Goal: Task Accomplishment & Management: Manage account settings

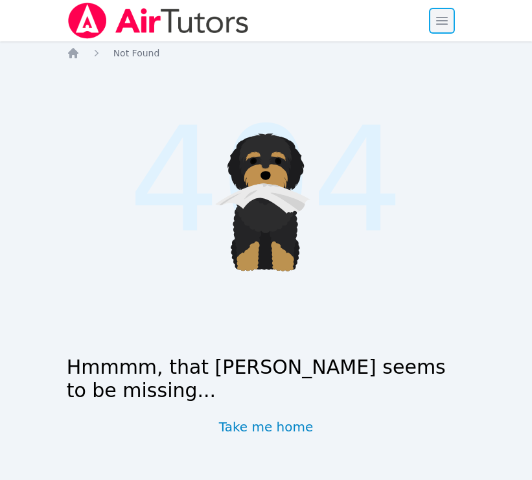
click at [437, 27] on span "button" at bounding box center [442, 20] width 29 height 29
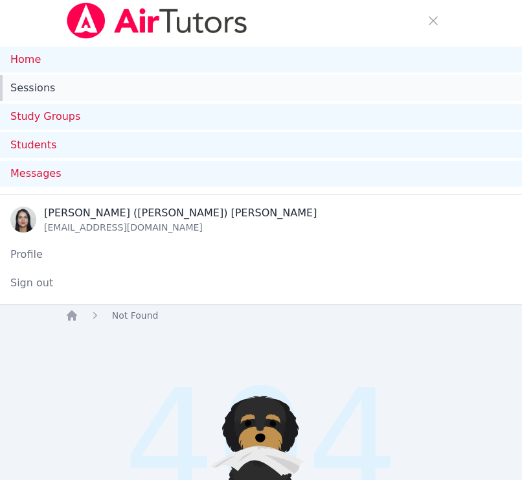
click at [45, 83] on link "Sessions" at bounding box center [261, 88] width 522 height 26
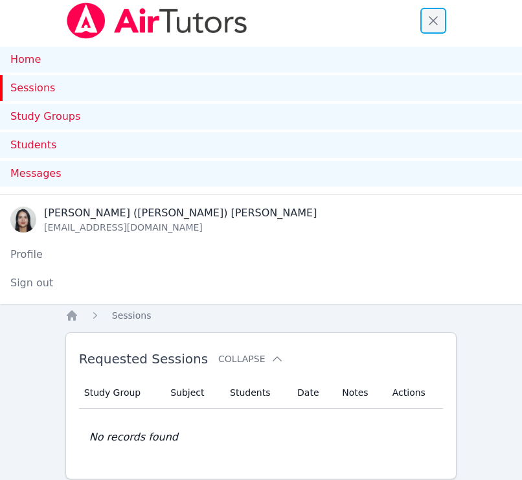
click at [432, 16] on span "button" at bounding box center [433, 20] width 29 height 29
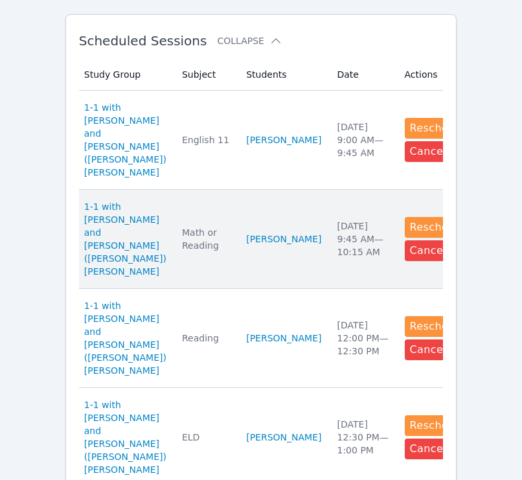
scroll to position [551, 0]
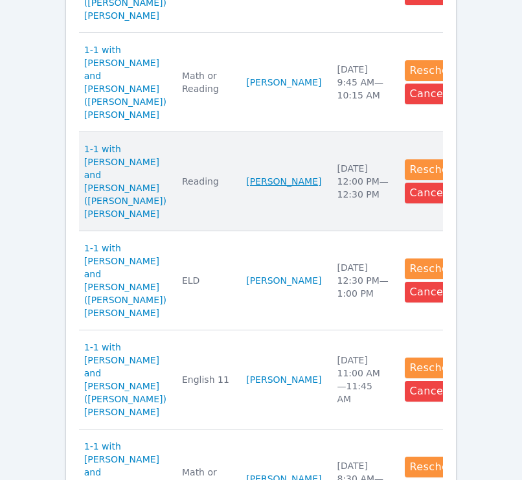
click at [246, 175] on link "[PERSON_NAME]" at bounding box center [283, 181] width 75 height 13
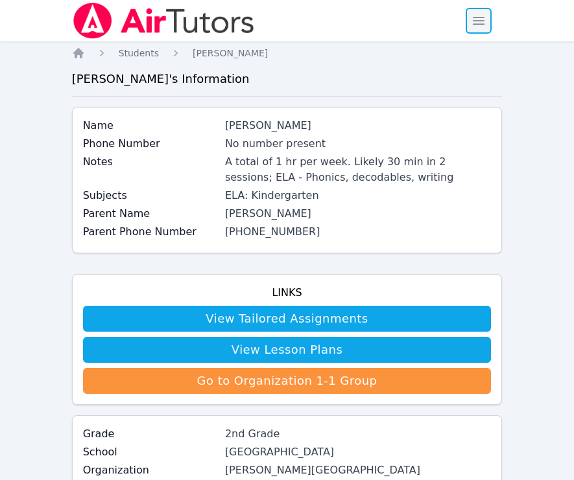
click at [475, 26] on span "button" at bounding box center [478, 20] width 29 height 29
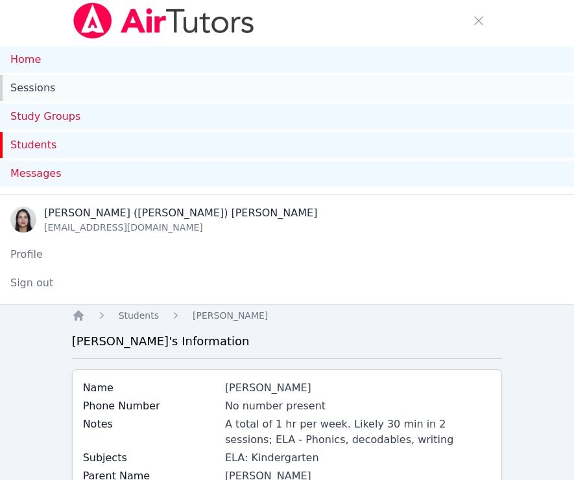
click at [42, 92] on link "Sessions" at bounding box center [287, 88] width 574 height 26
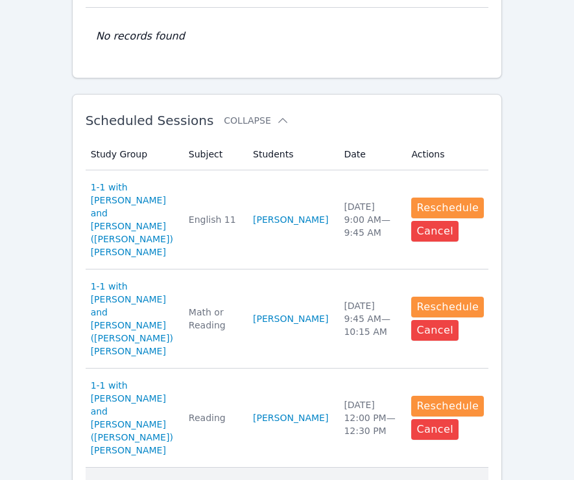
scroll to position [713, 0]
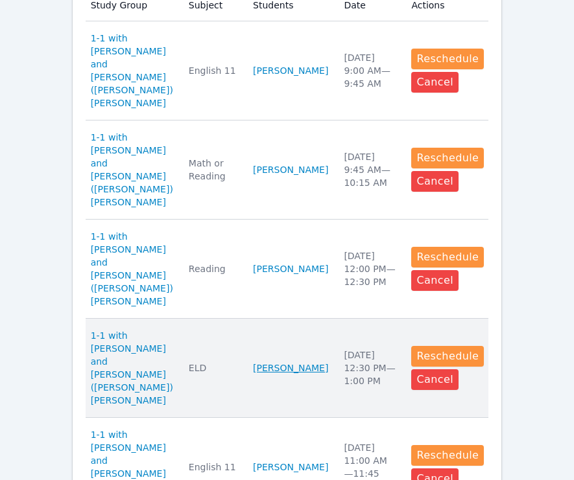
click at [276, 362] on link "[PERSON_NAME]" at bounding box center [290, 368] width 75 height 13
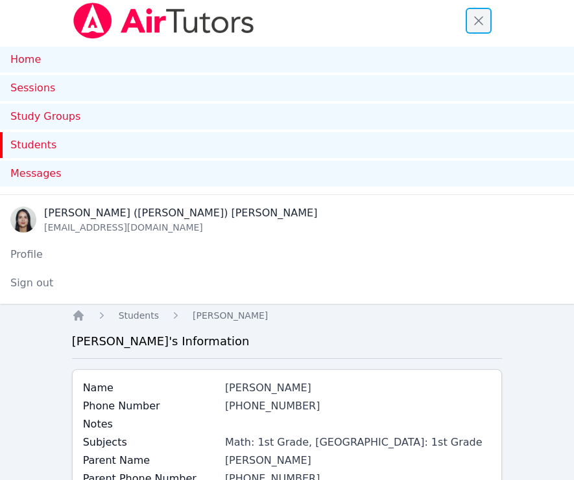
click at [477, 15] on span "button" at bounding box center [478, 20] width 29 height 29
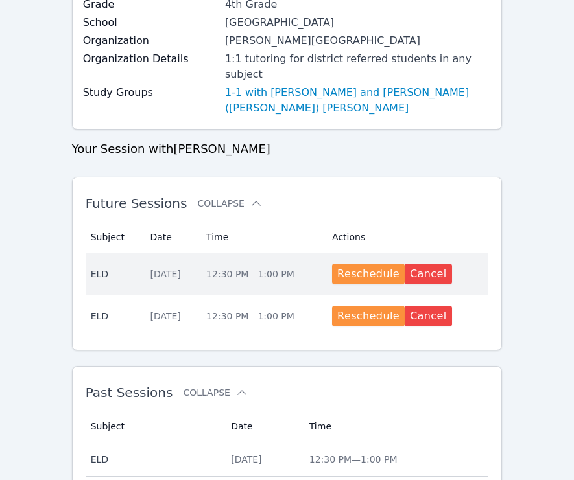
scroll to position [417, 0]
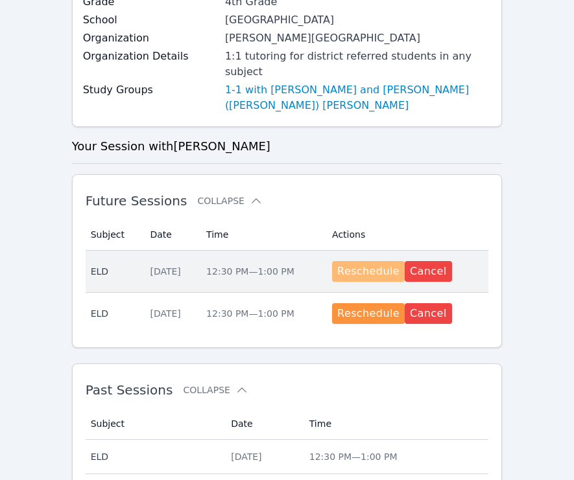
click at [366, 261] on button "Reschedule" at bounding box center [368, 271] width 73 height 21
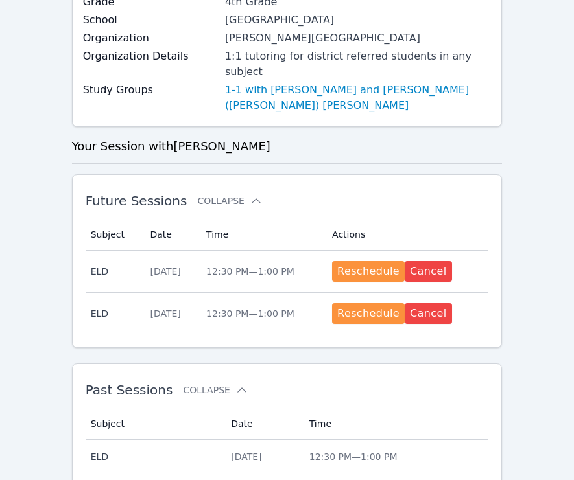
scroll to position [713, 0]
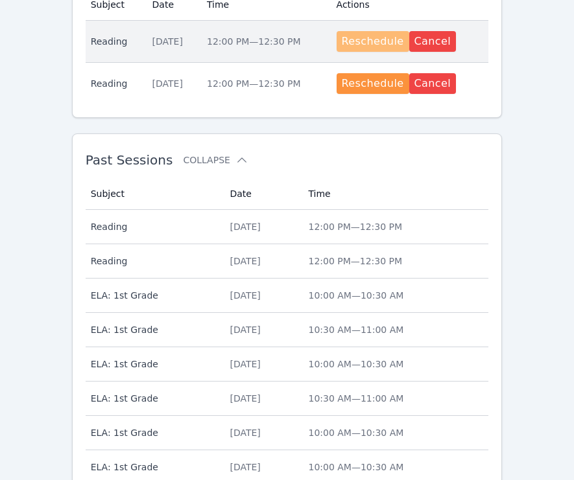
scroll to position [541, 0]
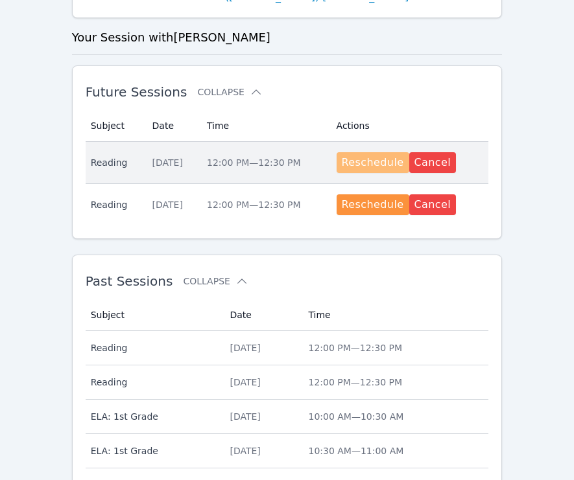
click at [360, 152] on button "Reschedule" at bounding box center [372, 162] width 73 height 21
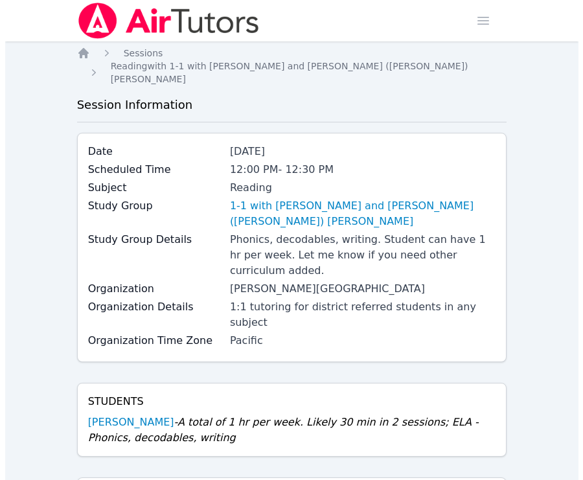
scroll to position [209, 0]
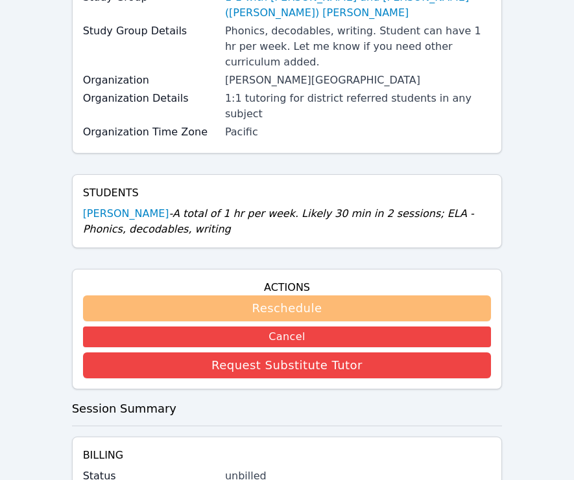
click at [286, 296] on button "Reschedule" at bounding box center [287, 309] width 408 height 26
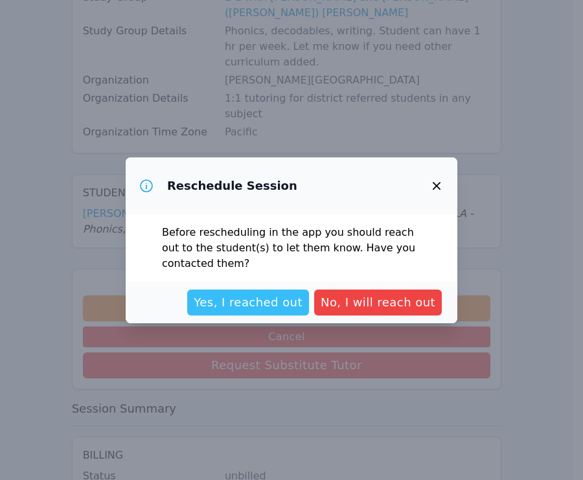
click at [257, 305] on span "Yes, I reached out" at bounding box center [248, 303] width 109 height 18
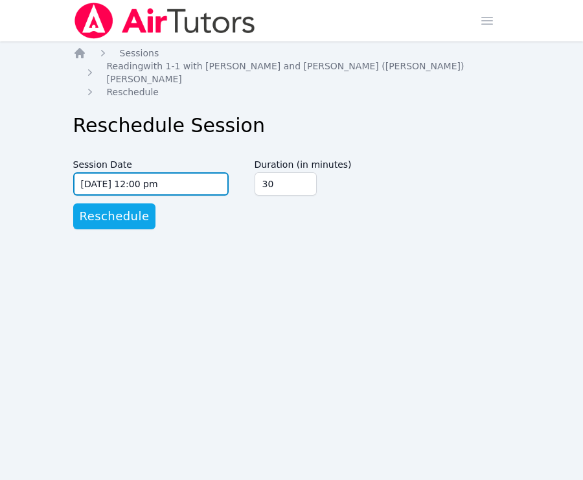
click at [139, 176] on input "[DATE] 12:00 pm" at bounding box center [151, 183] width 156 height 23
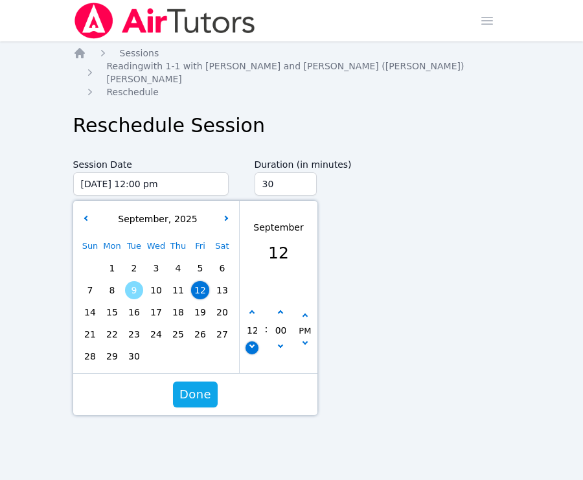
click at [252, 343] on icon "button" at bounding box center [251, 345] width 5 height 5
type input "[DATE] 11:00 am"
type input "11"
click at [283, 307] on button "button" at bounding box center [280, 313] width 13 height 13
type input "[DATE] 11:05 am"
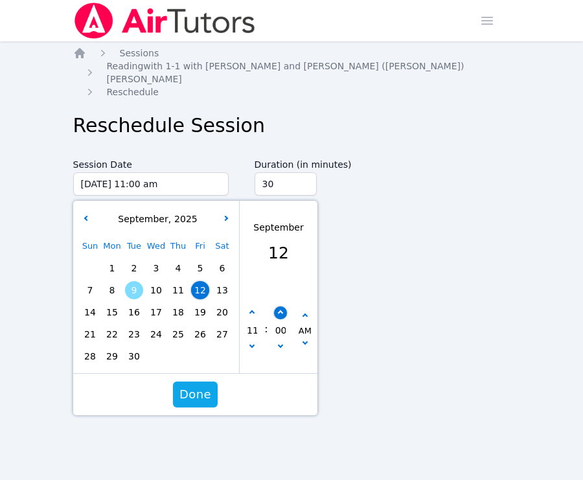
type input "05"
click at [283, 307] on button "button" at bounding box center [280, 313] width 13 height 13
type input "[DATE] 11:10 am"
type input "10"
click at [282, 307] on button "button" at bounding box center [280, 313] width 13 height 13
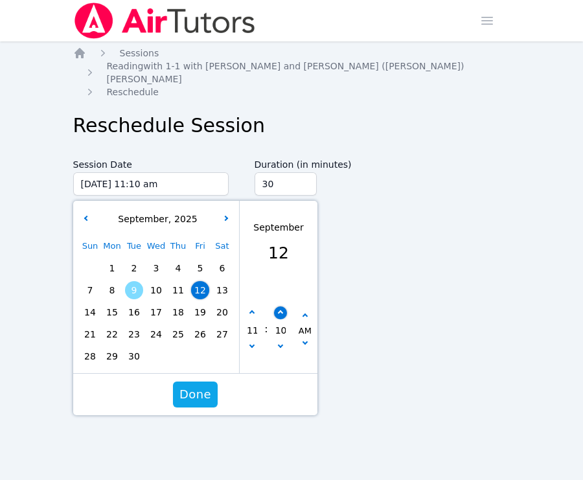
type input "[DATE] 11:15 am"
type input "15"
click at [282, 307] on button "button" at bounding box center [280, 313] width 13 height 13
type input "[DATE] 11:20 am"
type input "20"
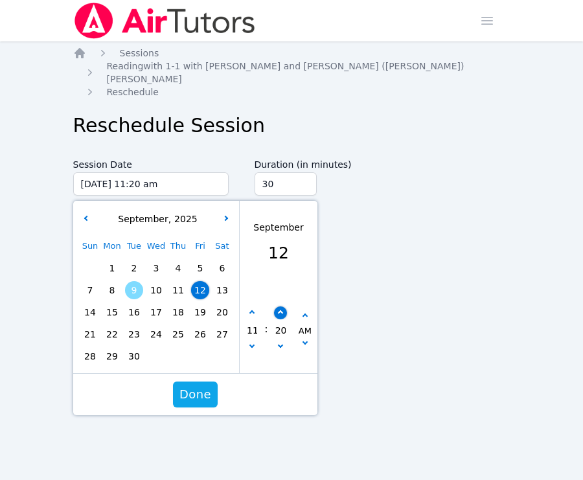
click at [281, 310] on icon "button" at bounding box center [279, 312] width 5 height 5
type input "[DATE] 11:25 am"
type input "25"
click at [281, 310] on icon "button" at bounding box center [279, 312] width 5 height 5
type input "[DATE] 11:30 am"
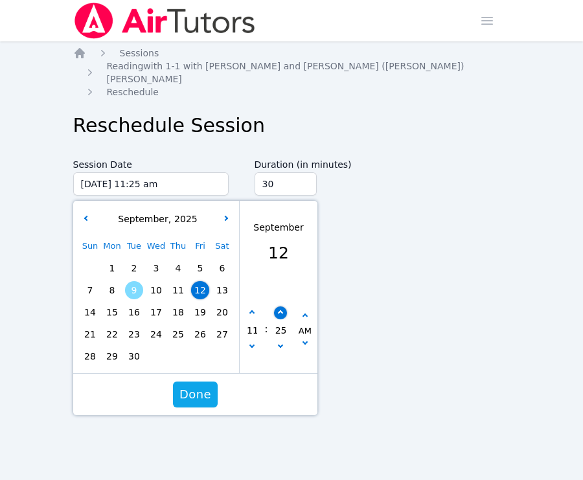
type input "30"
click at [204, 386] on span "Done" at bounding box center [195, 395] width 32 height 18
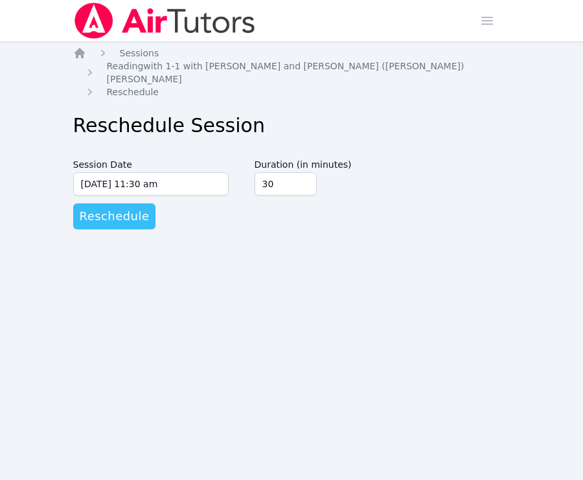
click at [132, 210] on span "Reschedule" at bounding box center [115, 216] width 70 height 18
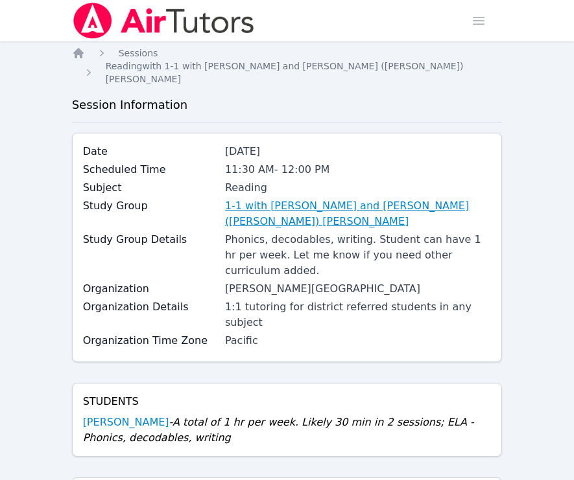
click at [278, 198] on link "1-1 with [PERSON_NAME] and [PERSON_NAME] ([PERSON_NAME]) [PERSON_NAME]" at bounding box center [358, 213] width 266 height 31
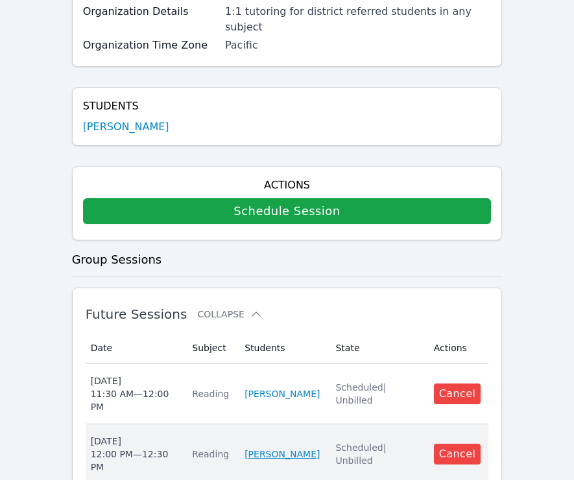
scroll to position [461, 0]
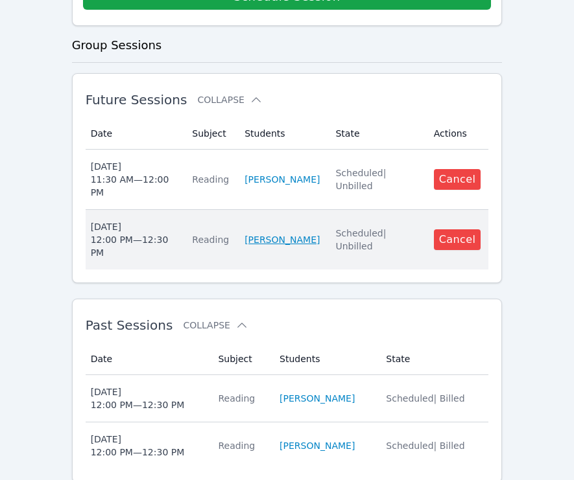
click at [254, 233] on link "[PERSON_NAME]" at bounding box center [281, 239] width 75 height 13
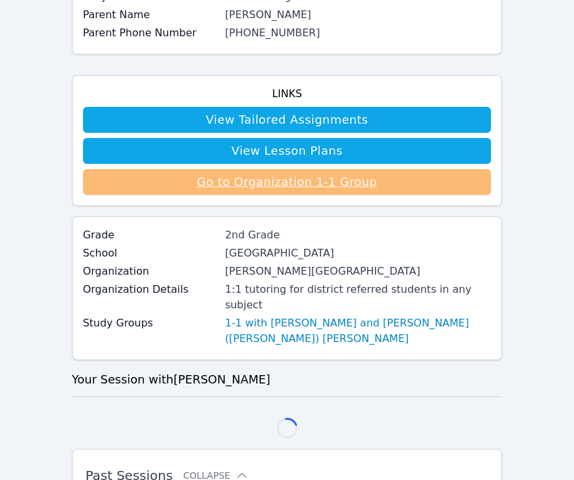
scroll to position [461, 0]
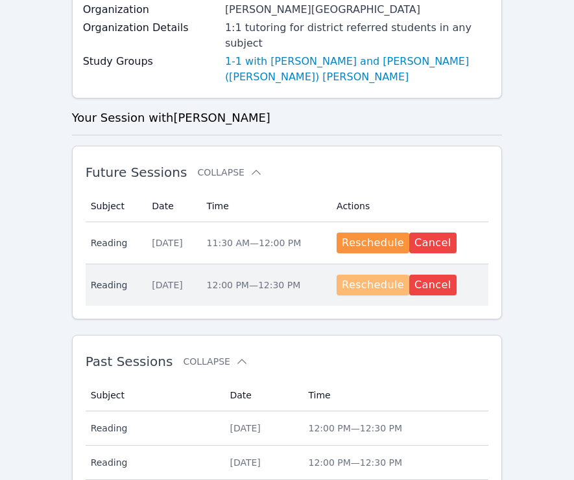
click at [370, 275] on button "Reschedule" at bounding box center [372, 285] width 73 height 21
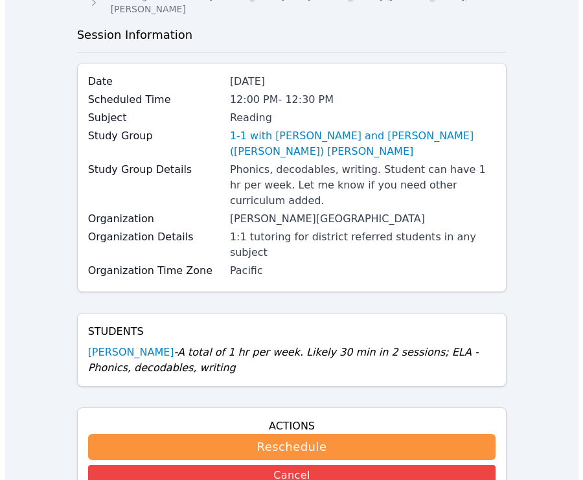
scroll to position [64, 0]
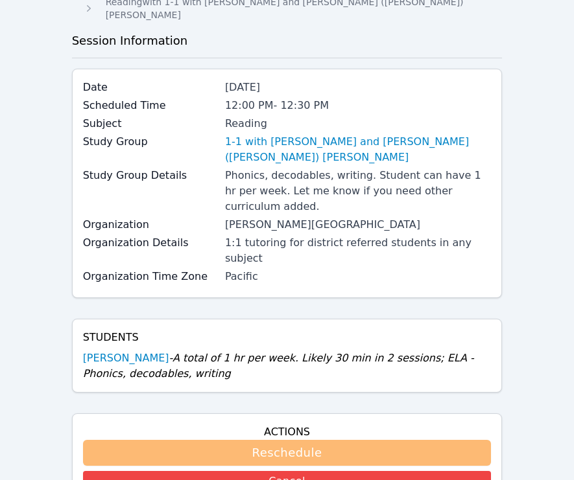
click at [296, 440] on button "Reschedule" at bounding box center [287, 453] width 408 height 26
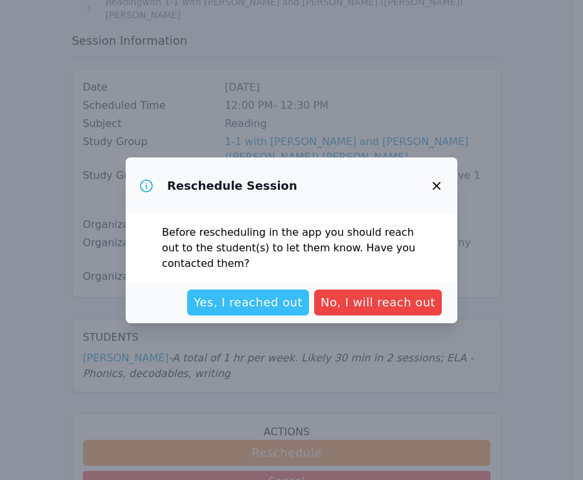
click at [273, 310] on span "Yes, I reached out" at bounding box center [248, 303] width 109 height 18
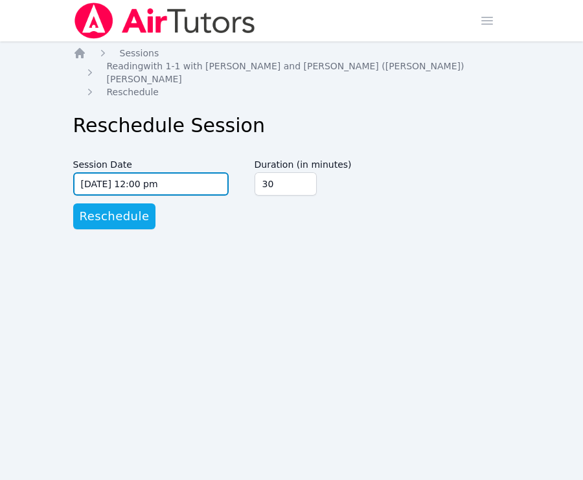
click at [146, 173] on input "[DATE] 12:00 pm" at bounding box center [151, 183] width 156 height 23
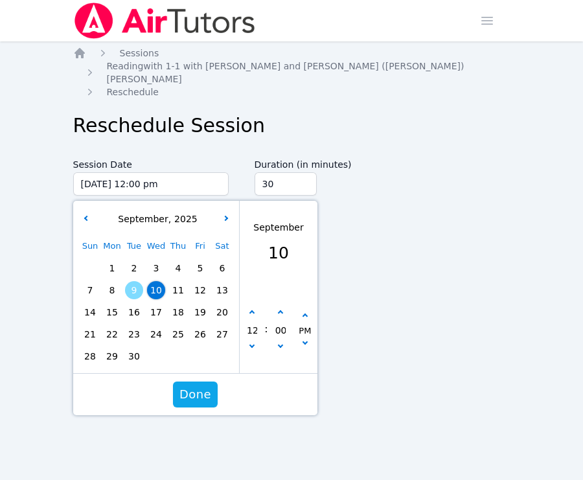
click at [259, 331] on div "12" at bounding box center [252, 331] width 25 height 48
click at [254, 343] on icon "button" at bounding box center [251, 345] width 5 height 5
type input "[DATE] 11:00 am"
type input "11"
click at [280, 310] on icon "button" at bounding box center [279, 312] width 5 height 5
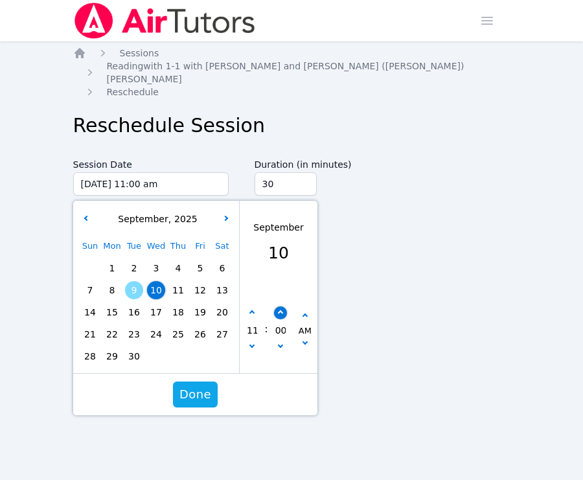
type input "[DATE] 11:05 am"
type input "05"
click at [279, 310] on icon "button" at bounding box center [279, 312] width 5 height 5
type input "[DATE] 11:10 am"
type input "10"
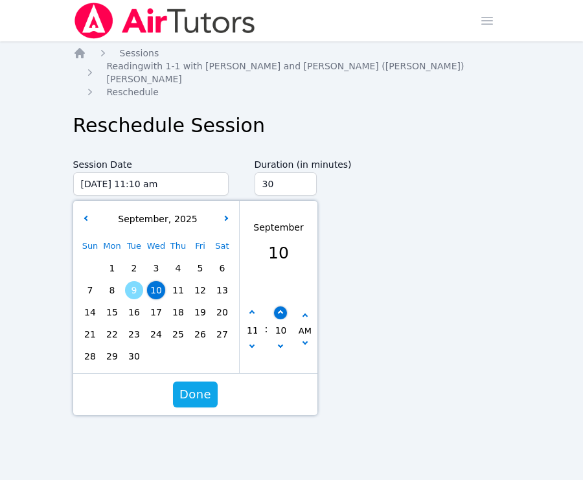
click at [279, 310] on icon "button" at bounding box center [279, 312] width 5 height 5
type input "[DATE] 11:15 am"
type input "15"
click at [279, 310] on icon "button" at bounding box center [279, 312] width 5 height 5
type input "[DATE] 11:20 am"
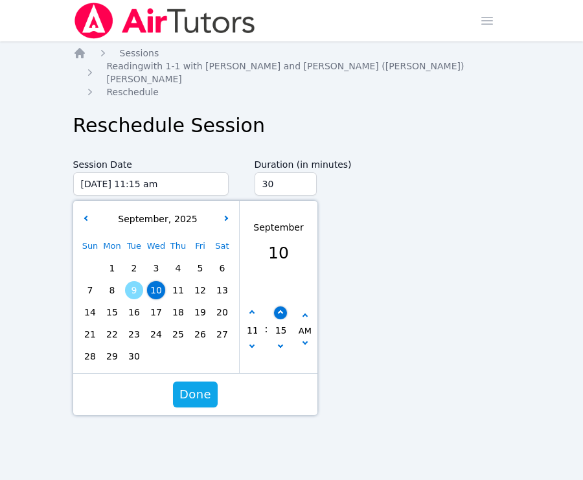
type input "20"
click at [278, 310] on icon "button" at bounding box center [279, 312] width 5 height 5
type input "[DATE] 11:25 am"
type input "25"
click at [276, 307] on button "button" at bounding box center [280, 313] width 13 height 13
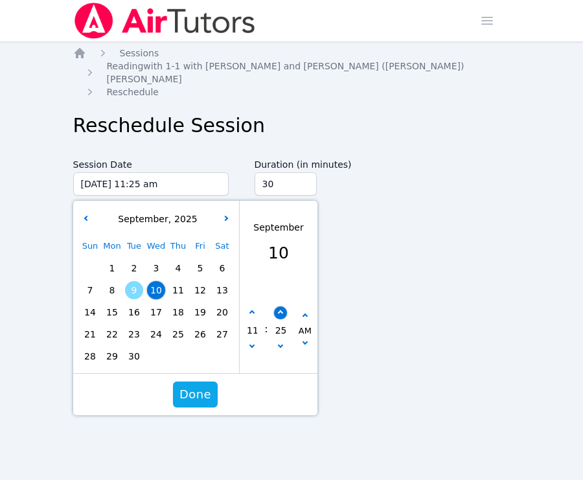
type input "[DATE] 11:30 am"
type input "30"
click at [204, 386] on span "Done" at bounding box center [195, 395] width 32 height 18
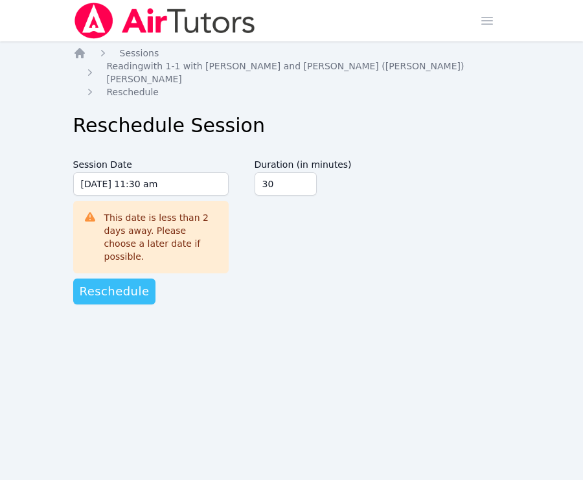
click at [121, 283] on span "Reschedule" at bounding box center [115, 292] width 70 height 18
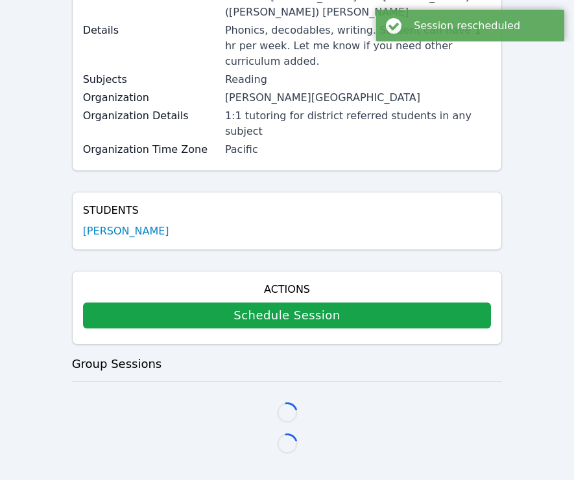
scroll to position [98, 0]
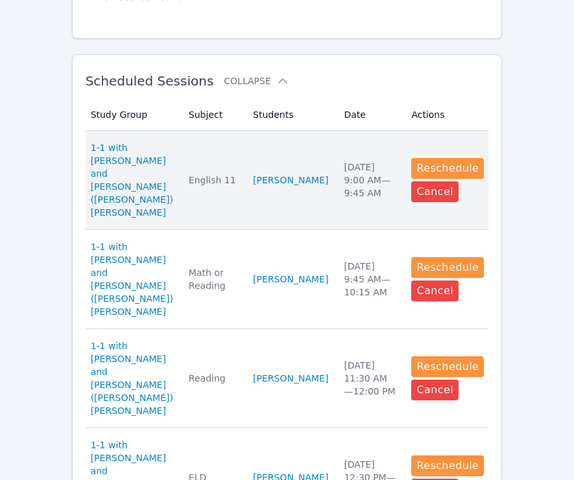
scroll to position [339, 0]
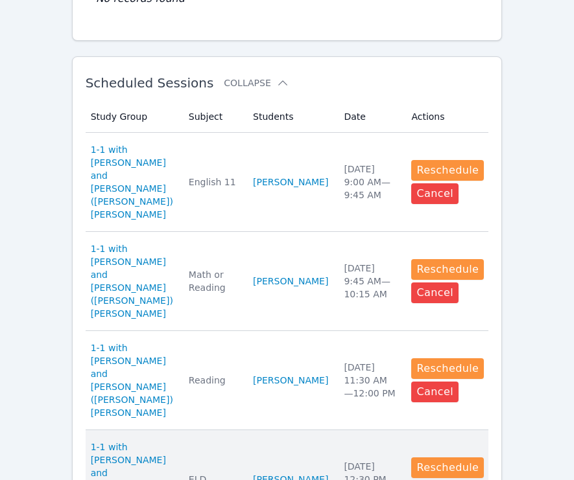
click at [278, 473] on link "[PERSON_NAME]" at bounding box center [290, 479] width 75 height 13
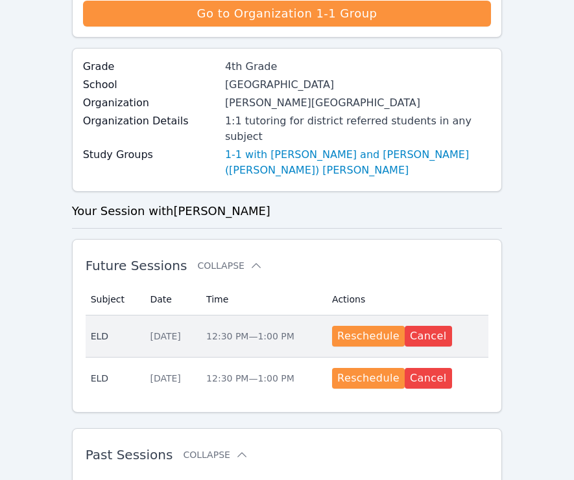
scroll to position [358, 0]
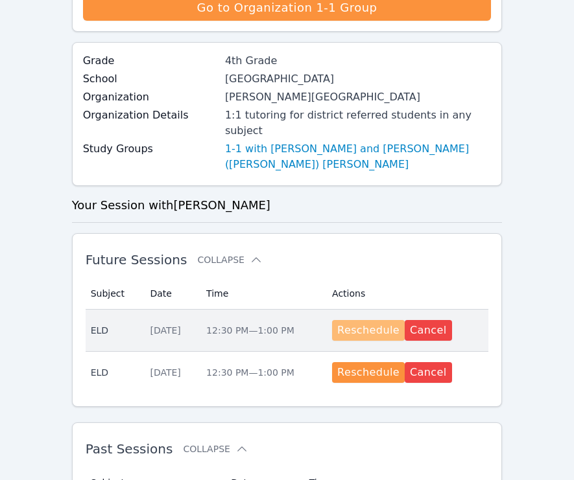
click at [369, 320] on button "Reschedule" at bounding box center [368, 330] width 73 height 21
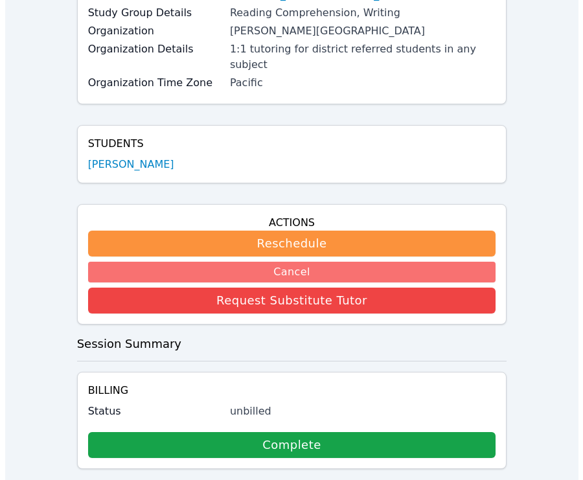
scroll to position [229, 0]
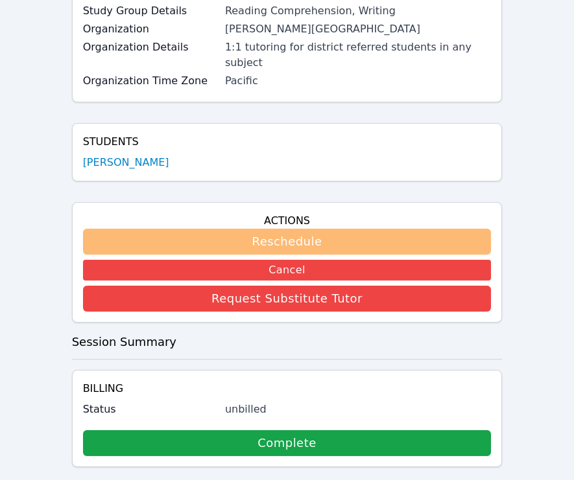
click at [290, 229] on button "Reschedule" at bounding box center [287, 242] width 408 height 26
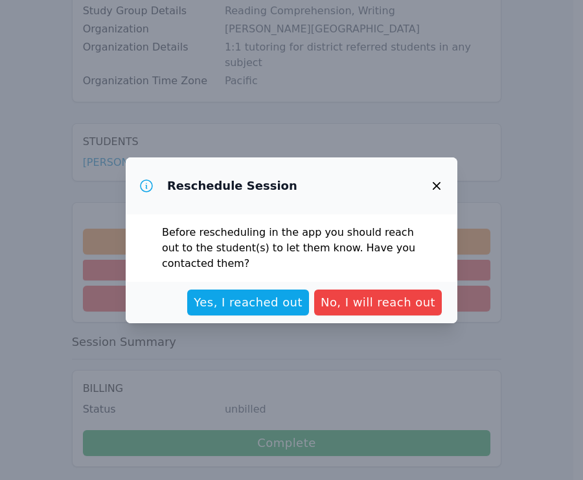
click at [270, 315] on div "Yes, I reached out No, I will reach out" at bounding box center [292, 302] width 332 height 41
click at [274, 305] on span "Yes, I reached out" at bounding box center [248, 303] width 109 height 18
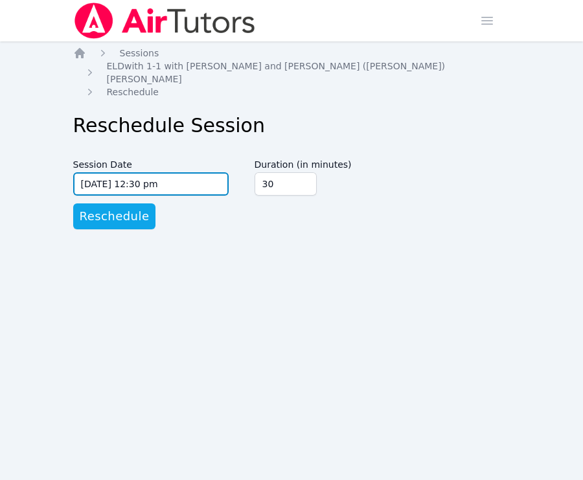
click at [181, 172] on input "[DATE] 12:30 pm" at bounding box center [151, 183] width 156 height 23
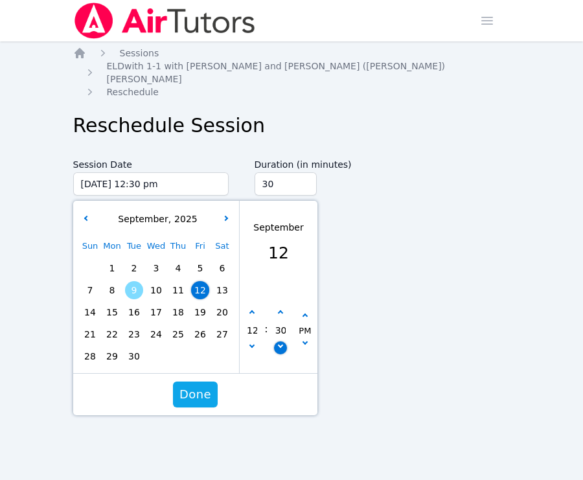
click at [279, 343] on icon "button" at bounding box center [279, 345] width 5 height 5
type input "[DATE] 12:25 pm"
type input "25"
click at [279, 343] on icon "button" at bounding box center [279, 345] width 5 height 5
type input "[DATE] 12:20 pm"
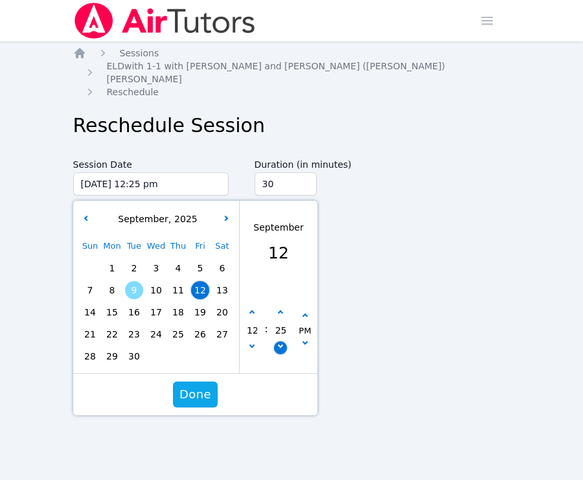
type input "20"
click at [278, 343] on icon "button" at bounding box center [279, 345] width 5 height 5
type input "[DATE] 12:15 pm"
type input "15"
click at [278, 343] on icon "button" at bounding box center [279, 345] width 5 height 5
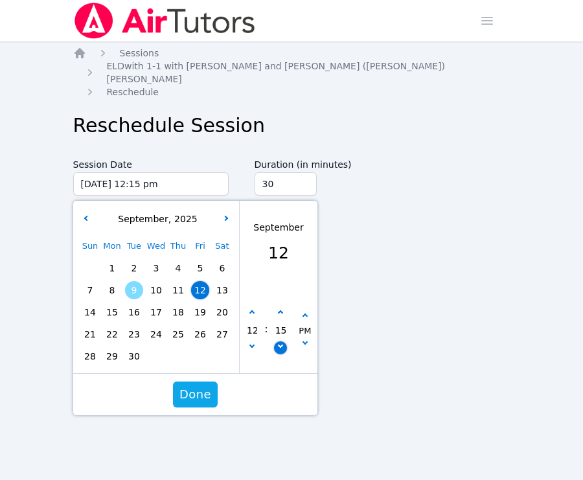
type input "[DATE] 12:10 pm"
type input "10"
click at [278, 343] on icon "button" at bounding box center [279, 345] width 5 height 5
type input "[DATE] 12:05 pm"
type input "05"
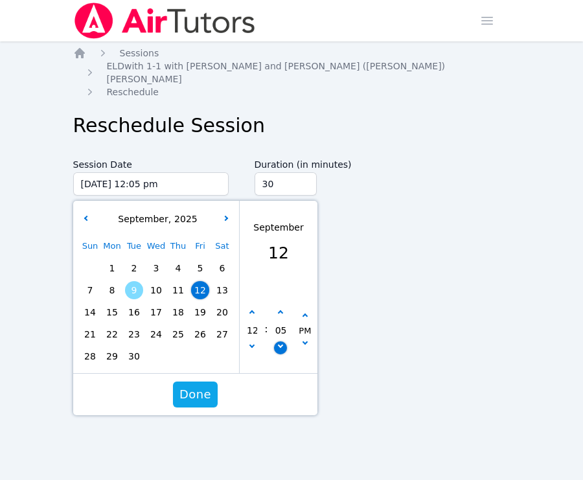
click at [277, 342] on button "button" at bounding box center [280, 348] width 13 height 13
type input "[DATE] 12:00 pm"
type input "00"
click at [198, 386] on span "Done" at bounding box center [195, 395] width 32 height 18
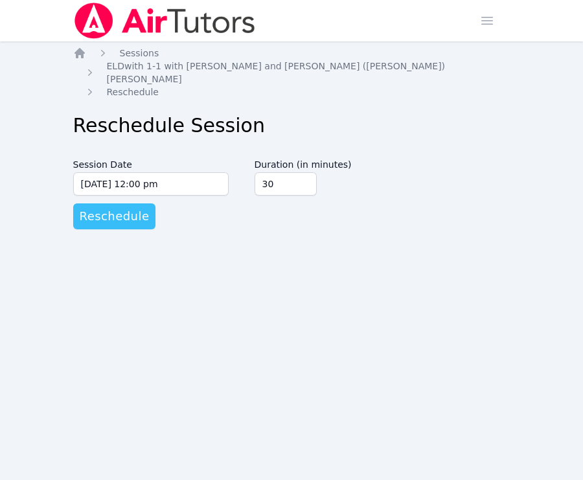
click at [130, 207] on span "Reschedule" at bounding box center [115, 216] width 70 height 18
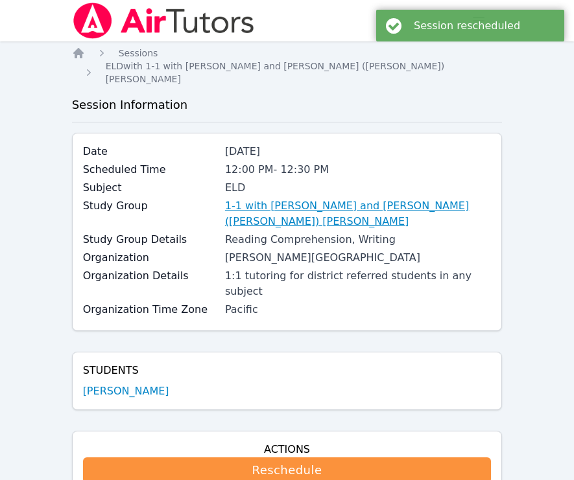
click at [255, 198] on link "1-1 with [PERSON_NAME] and [PERSON_NAME] ([PERSON_NAME]) [PERSON_NAME]" at bounding box center [358, 213] width 266 height 31
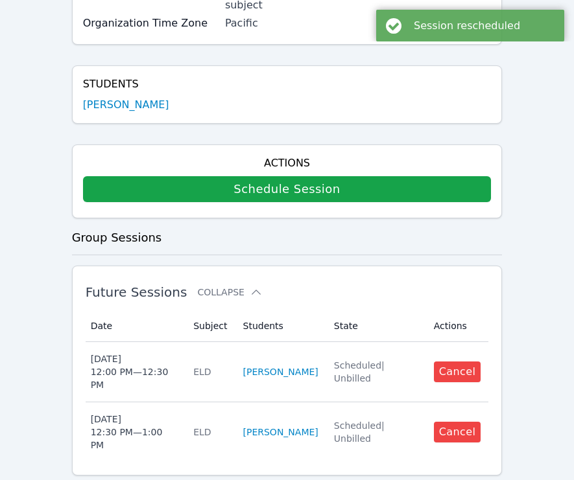
scroll to position [261, 0]
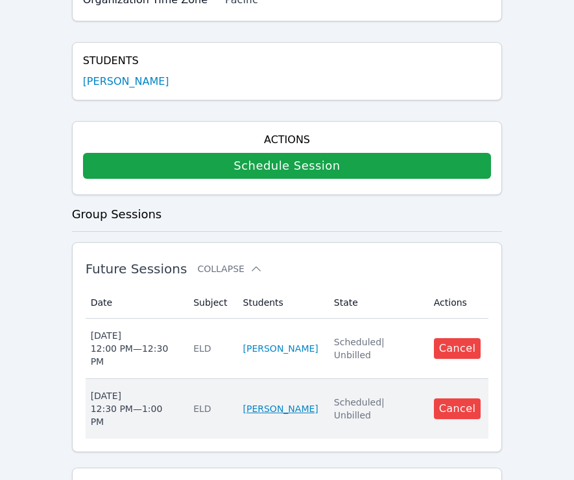
click at [254, 403] on link "[PERSON_NAME]" at bounding box center [280, 409] width 75 height 13
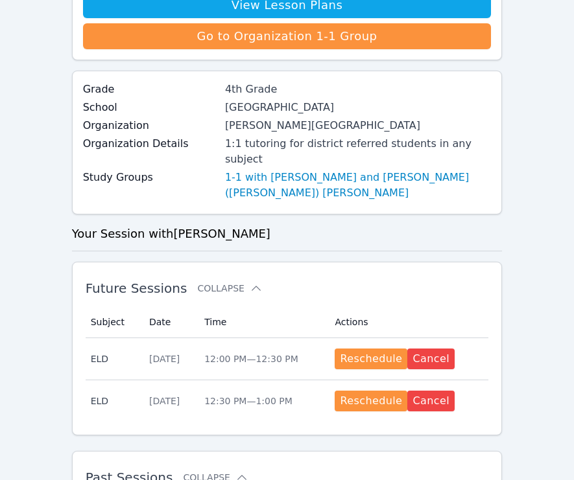
scroll to position [382, 0]
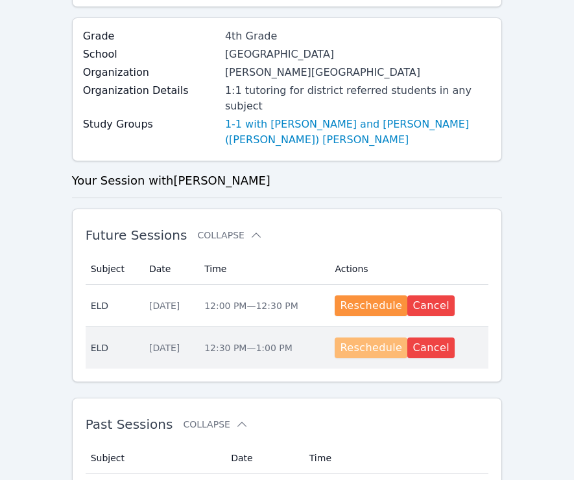
click at [365, 341] on button "Reschedule" at bounding box center [370, 348] width 73 height 21
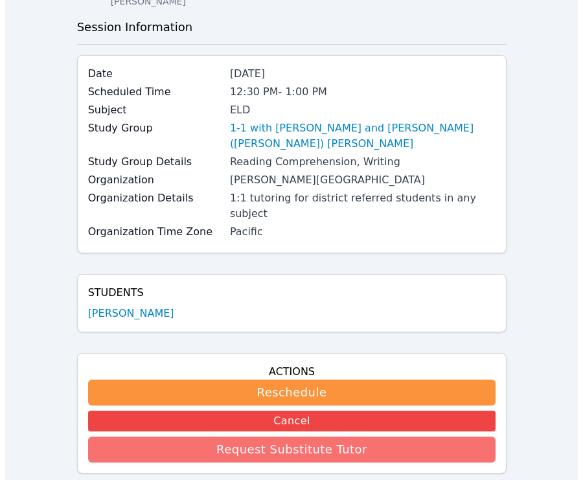
scroll to position [195, 0]
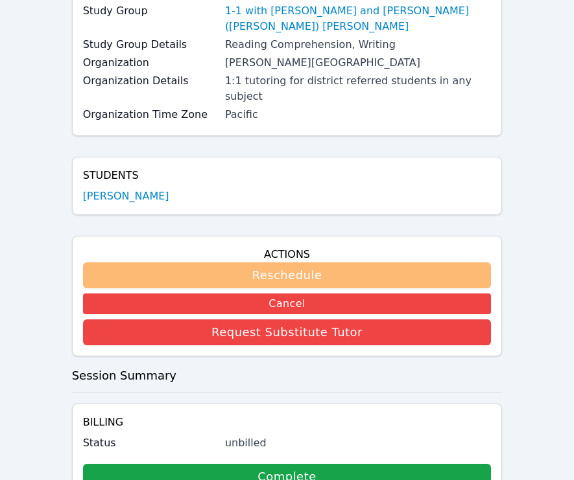
click at [270, 263] on button "Reschedule" at bounding box center [287, 276] width 408 height 26
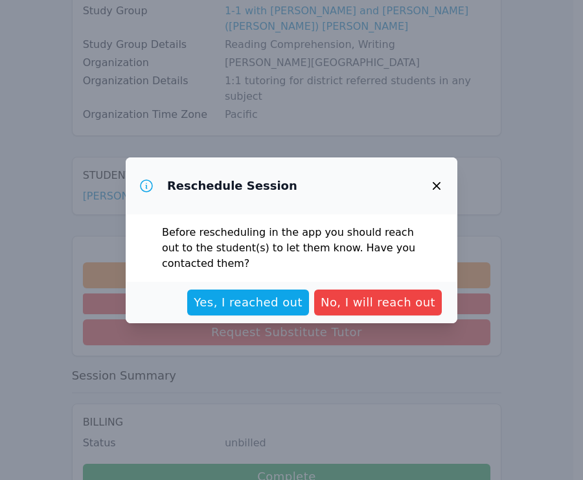
click at [248, 301] on span "Yes, I reached out" at bounding box center [248, 303] width 109 height 18
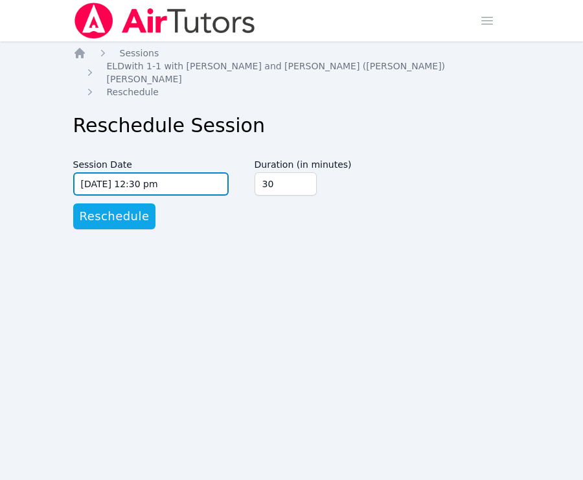
click at [165, 172] on input "[DATE] 12:30 pm" at bounding box center [151, 183] width 156 height 23
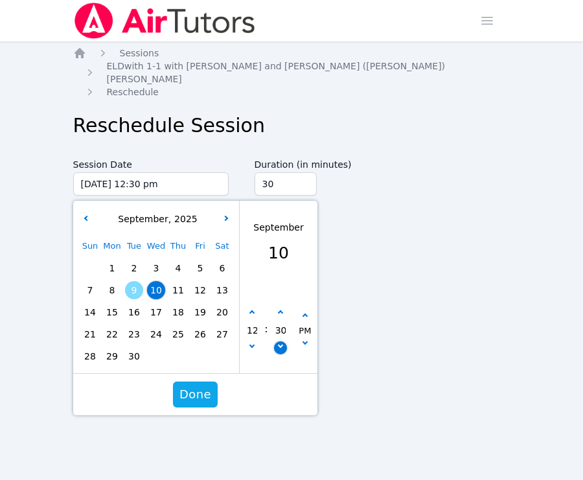
click at [276, 342] on button "button" at bounding box center [280, 348] width 13 height 13
type input "[DATE] 12:25 pm"
type input "25"
click at [280, 342] on button "button" at bounding box center [280, 348] width 13 height 13
type input "[DATE] 12:20 pm"
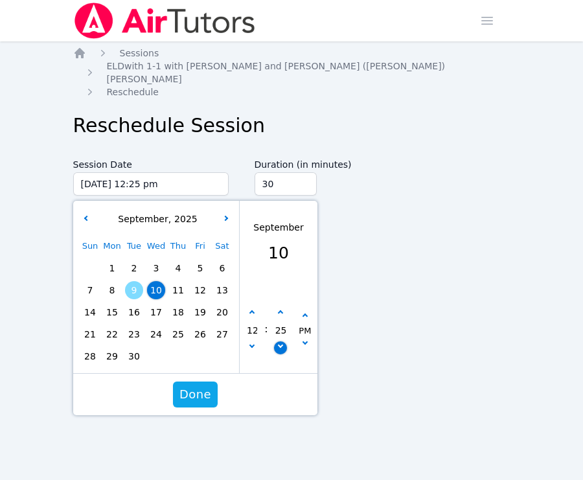
type input "20"
click at [279, 343] on icon "button" at bounding box center [279, 345] width 5 height 5
type input "[DATE] 12:15 pm"
type input "15"
click at [279, 343] on icon "button" at bounding box center [279, 345] width 5 height 5
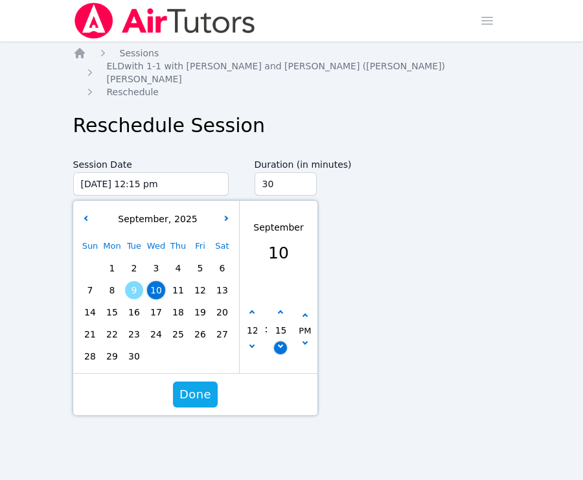
type input "[DATE] 12:10 pm"
type input "10"
click at [279, 343] on icon "button" at bounding box center [279, 345] width 5 height 5
type input "[DATE] 12:05 pm"
type input "05"
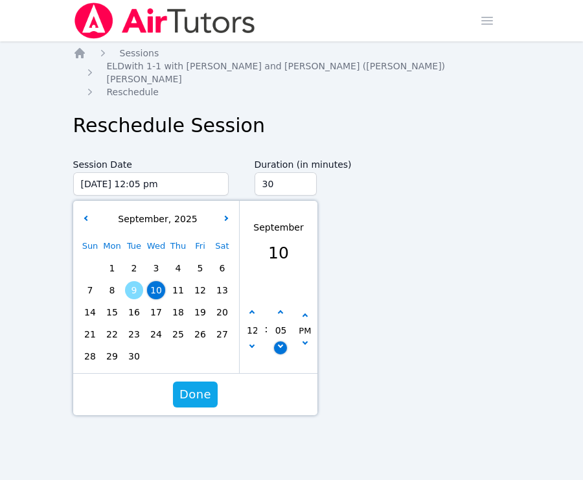
click at [279, 343] on icon "button" at bounding box center [279, 345] width 5 height 5
type input "[DATE] 12:00 pm"
type input "00"
click at [191, 386] on span "Done" at bounding box center [195, 395] width 32 height 18
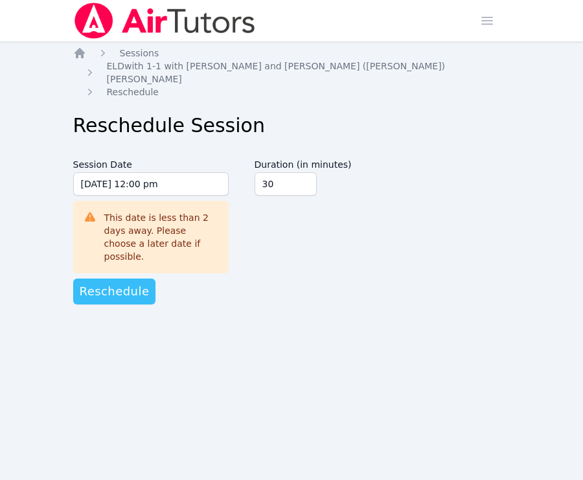
click at [137, 283] on span "Reschedule" at bounding box center [115, 292] width 70 height 18
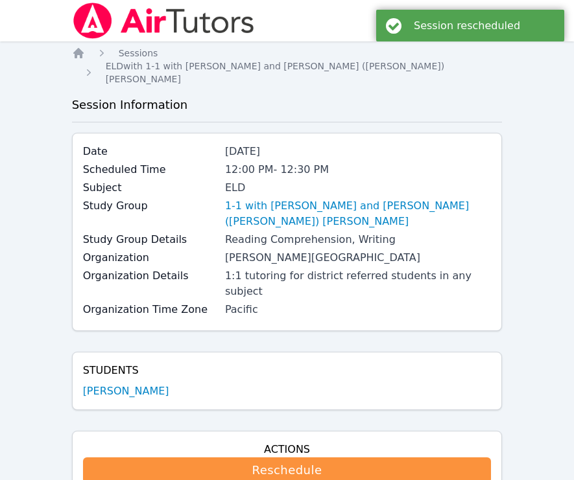
click at [532, 10] on div "Session rescheduled" at bounding box center [470, 26] width 188 height 32
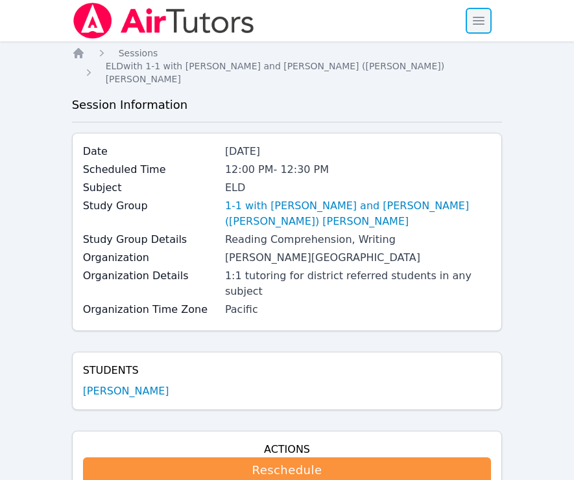
click at [470, 21] on span "button" at bounding box center [478, 20] width 29 height 29
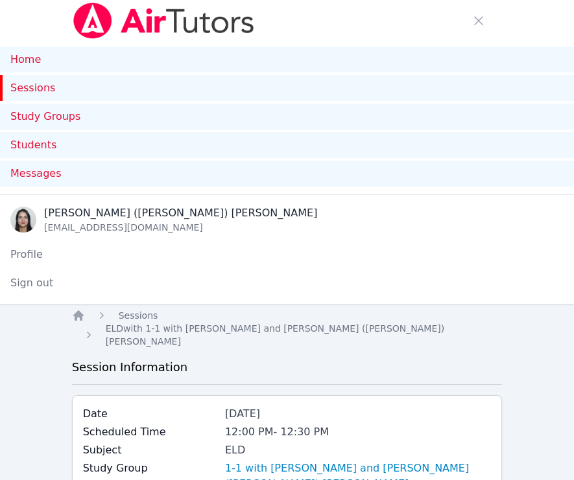
drag, startPoint x: 42, startPoint y: 90, endPoint x: 58, endPoint y: 86, distance: 16.2
click at [42, 90] on link "Sessions" at bounding box center [287, 88] width 574 height 26
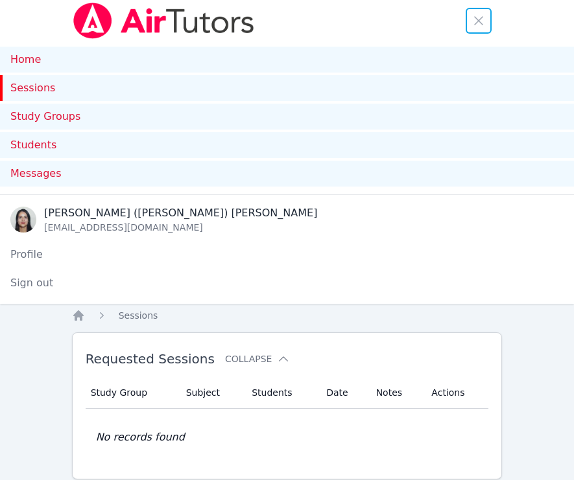
drag, startPoint x: 475, startPoint y: 23, endPoint x: 455, endPoint y: 30, distance: 21.3
click at [476, 22] on span "button" at bounding box center [478, 20] width 29 height 29
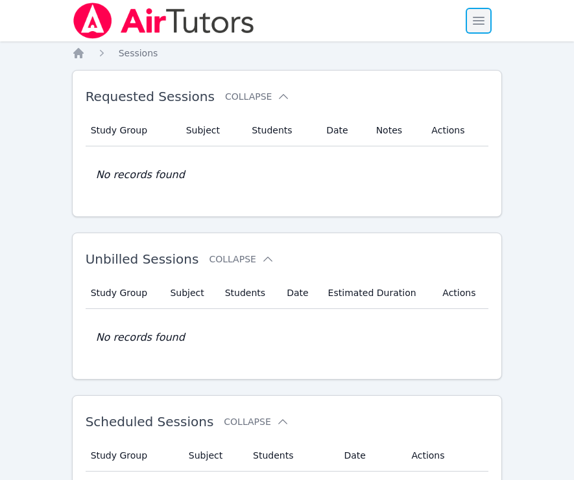
click at [479, 17] on span "button" at bounding box center [478, 20] width 29 height 29
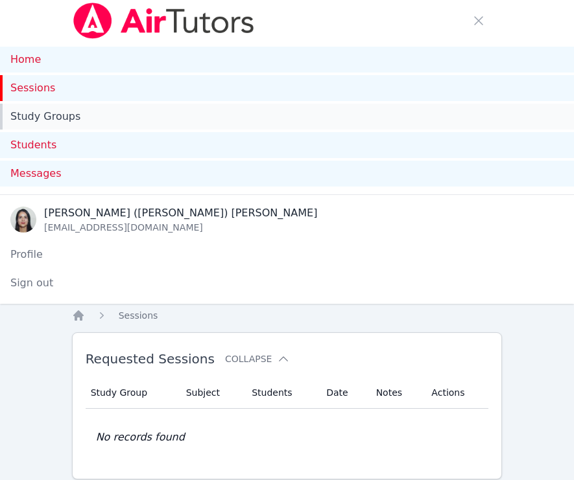
click at [58, 124] on link "Study Groups" at bounding box center [287, 117] width 574 height 26
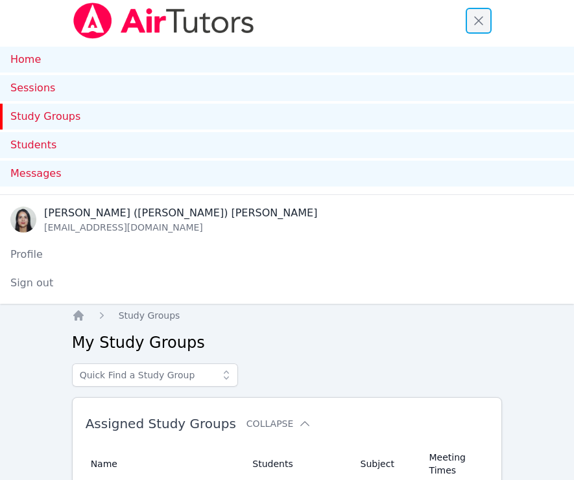
click at [475, 22] on span "button" at bounding box center [478, 20] width 29 height 29
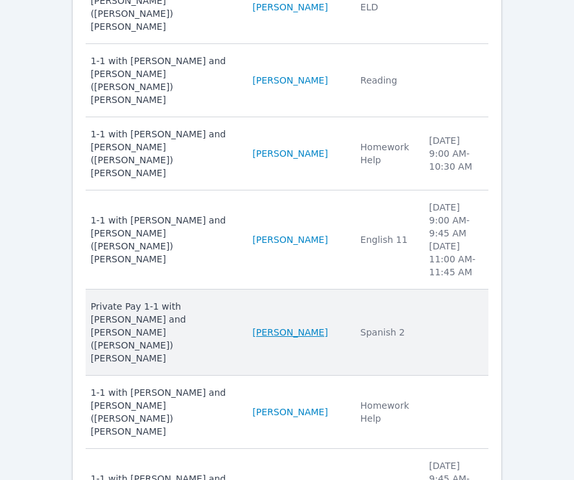
scroll to position [255, 0]
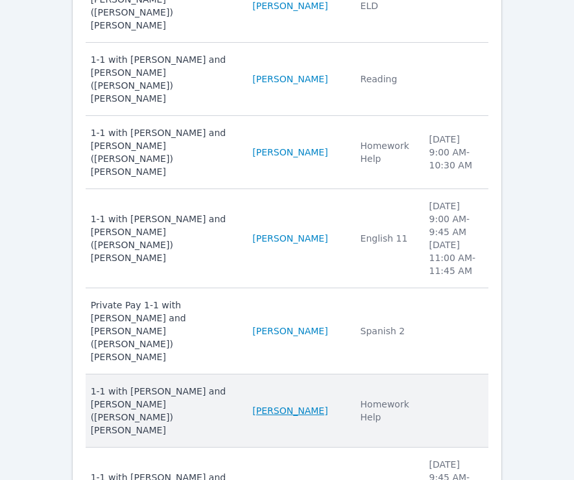
click at [285, 404] on link "[PERSON_NAME]" at bounding box center [289, 410] width 75 height 13
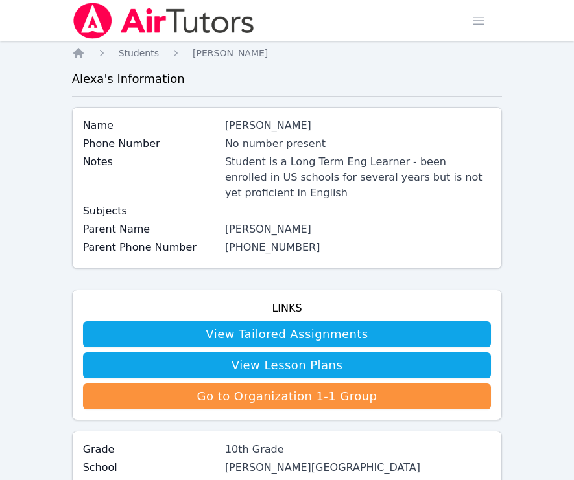
drag, startPoint x: 298, startPoint y: 231, endPoint x: 292, endPoint y: 211, distance: 20.3
click at [295, 231] on div "[PERSON_NAME]" at bounding box center [358, 230] width 266 height 16
drag, startPoint x: 303, startPoint y: 126, endPoint x: 227, endPoint y: 132, distance: 76.7
click at [227, 132] on div "[PERSON_NAME]" at bounding box center [358, 126] width 266 height 16
copy div "[PERSON_NAME]"
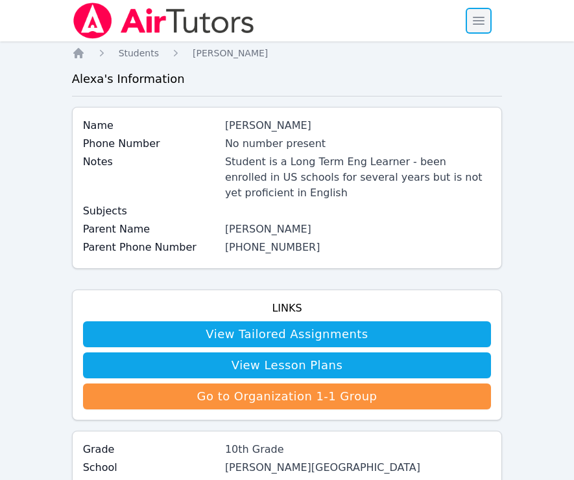
click at [481, 29] on span "button" at bounding box center [478, 20] width 29 height 29
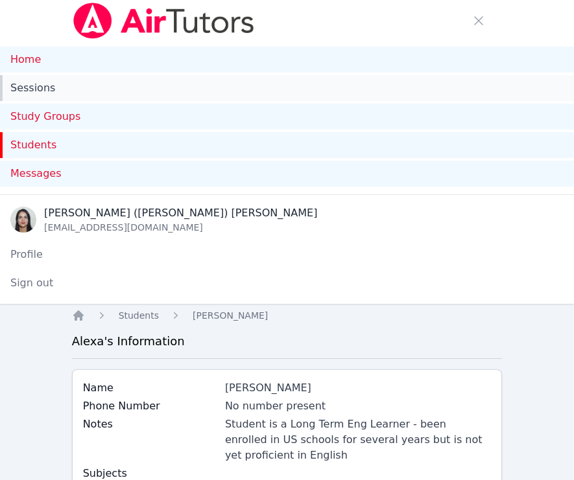
click at [37, 86] on link "Sessions" at bounding box center [287, 88] width 574 height 26
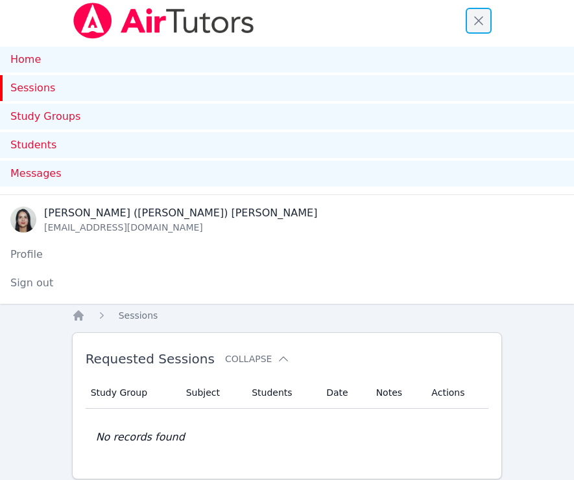
click at [479, 21] on span "button" at bounding box center [478, 20] width 29 height 29
